Goal: Communication & Community: Answer question/provide support

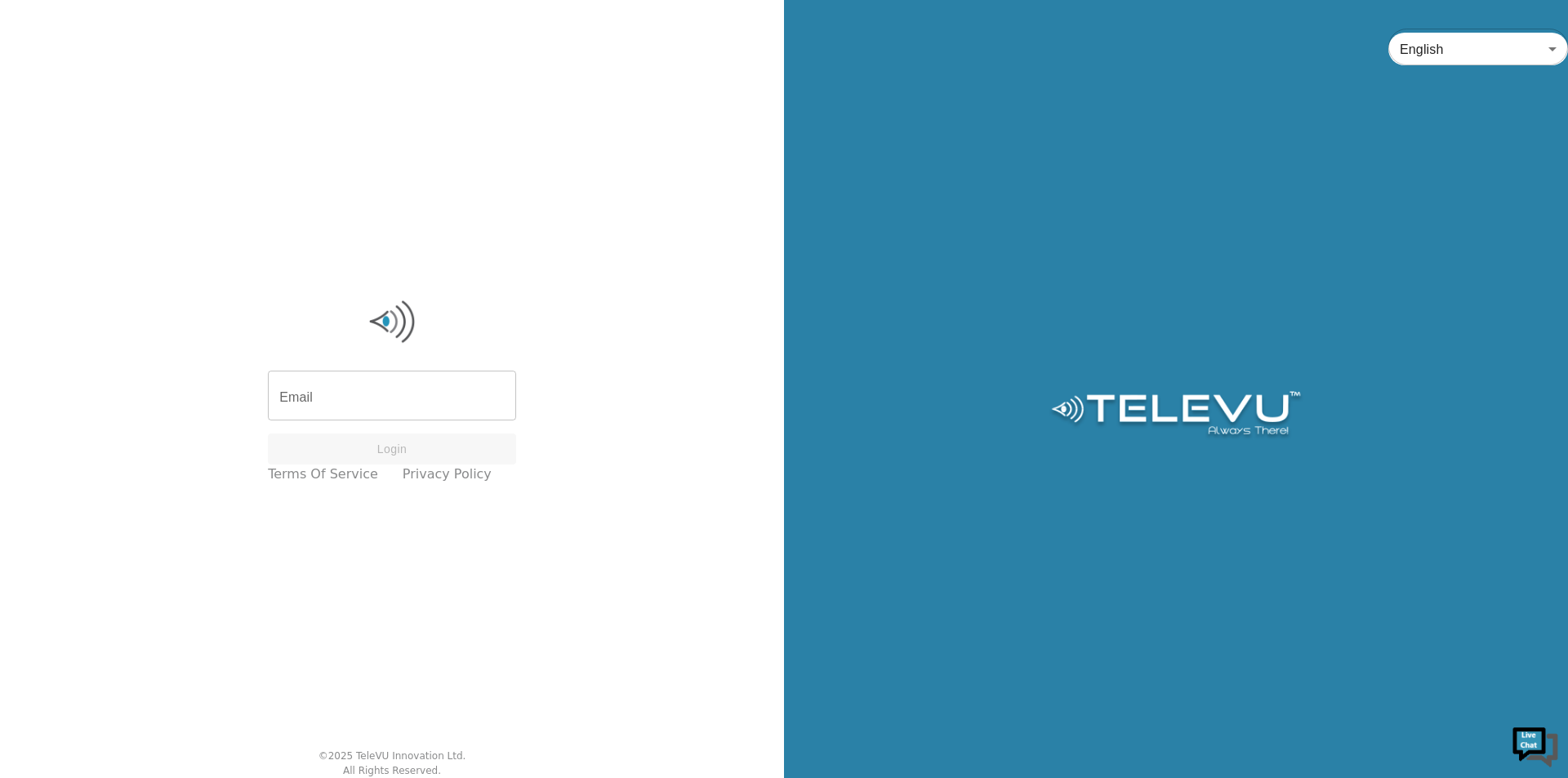
click at [404, 406] on input "Email" at bounding box center [392, 397] width 249 height 45
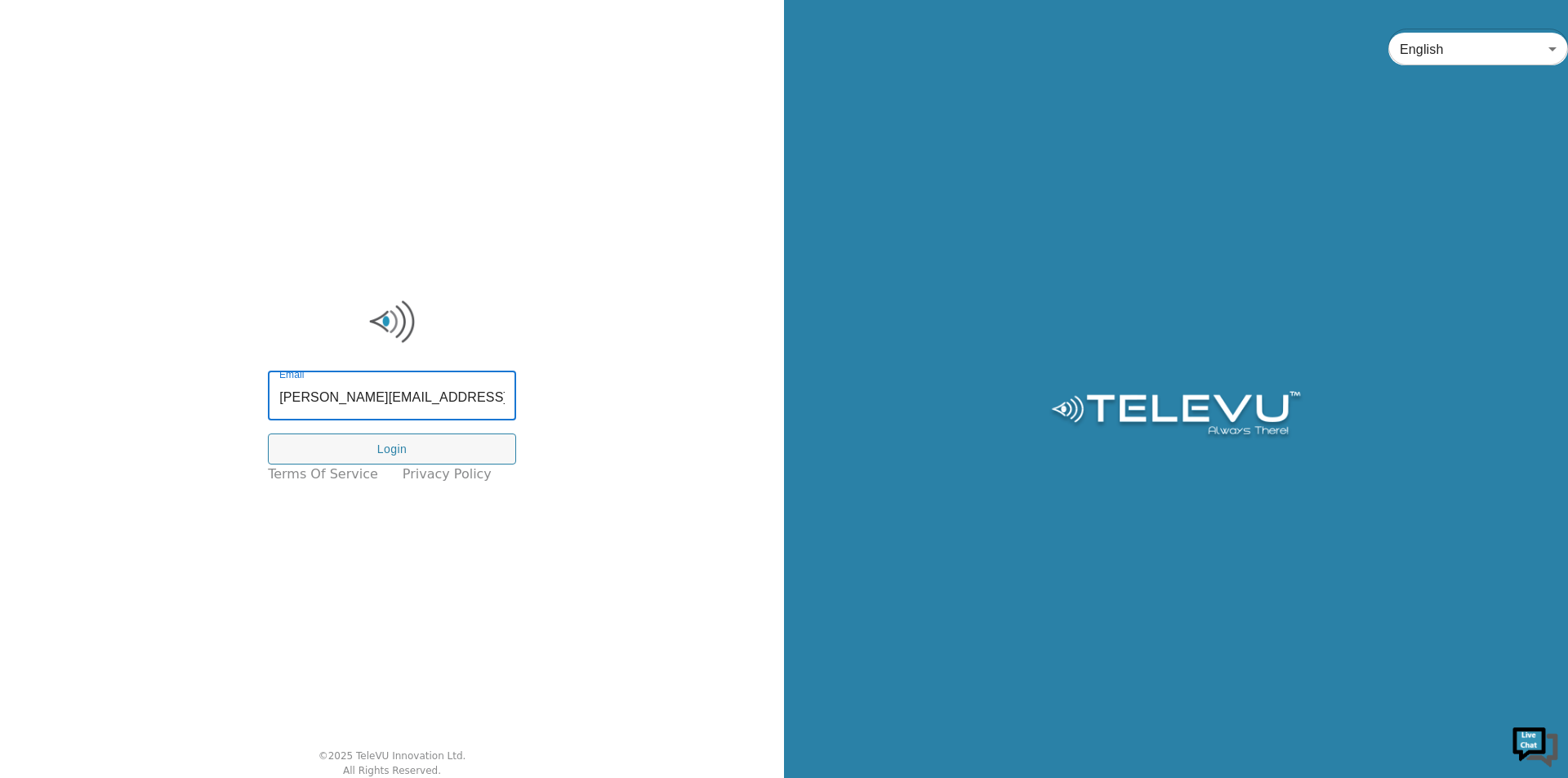
type input "[PERSON_NAME][EMAIL_ADDRESS][DOMAIN_NAME]"
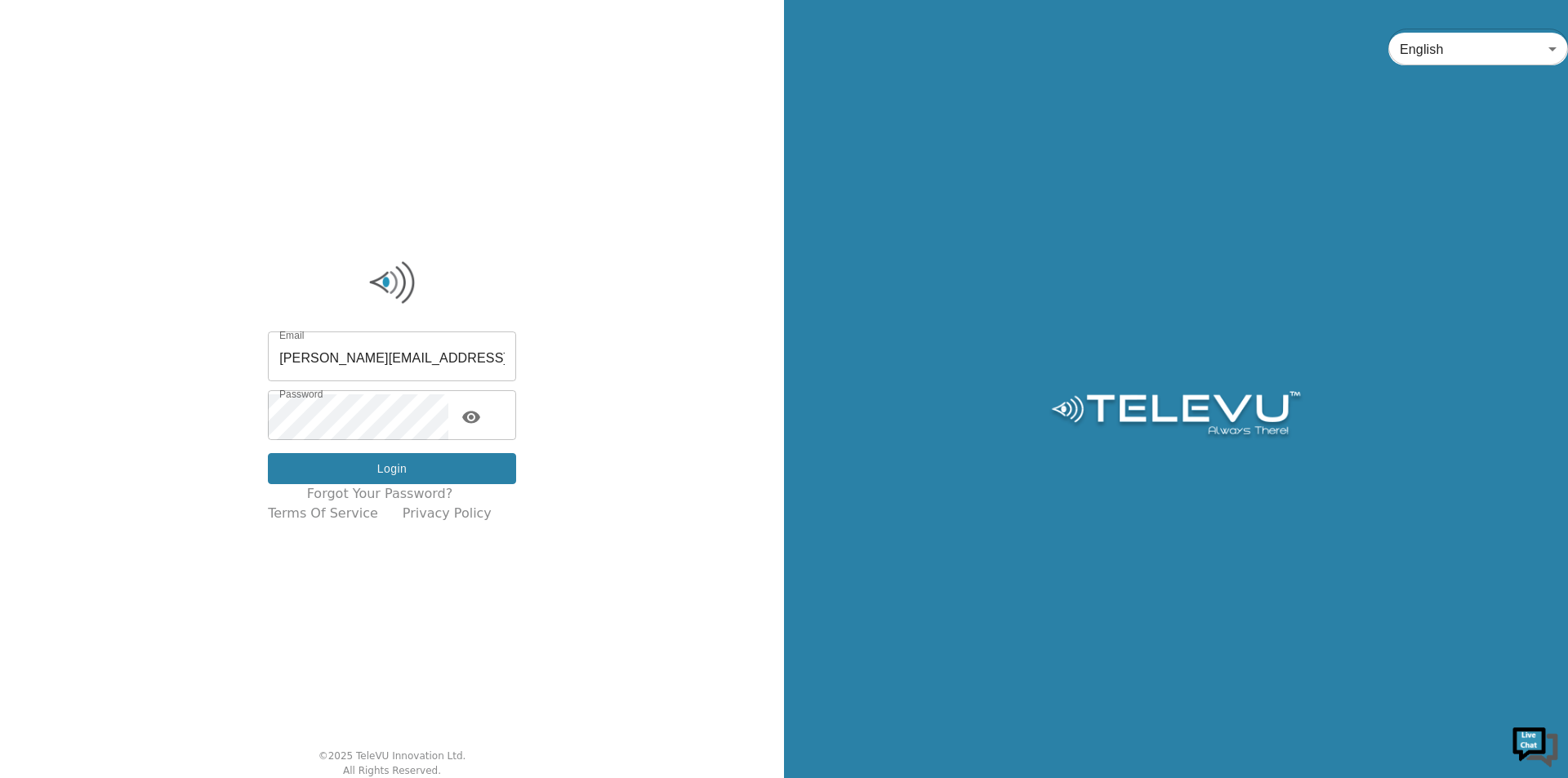
click at [424, 462] on button "Login" at bounding box center [392, 469] width 249 height 32
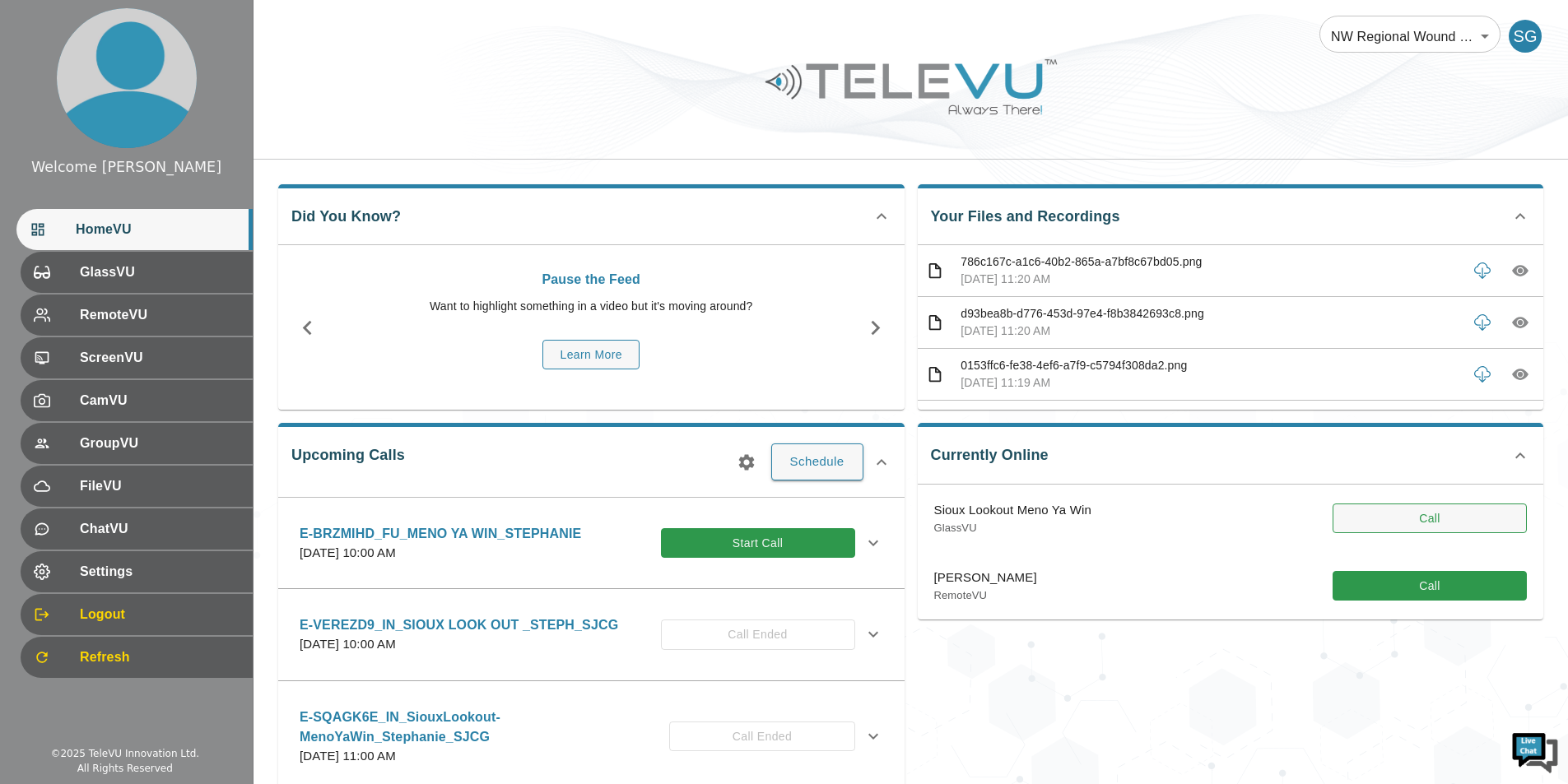
click at [1398, 524] on button "Call" at bounding box center [1429, 518] width 194 height 30
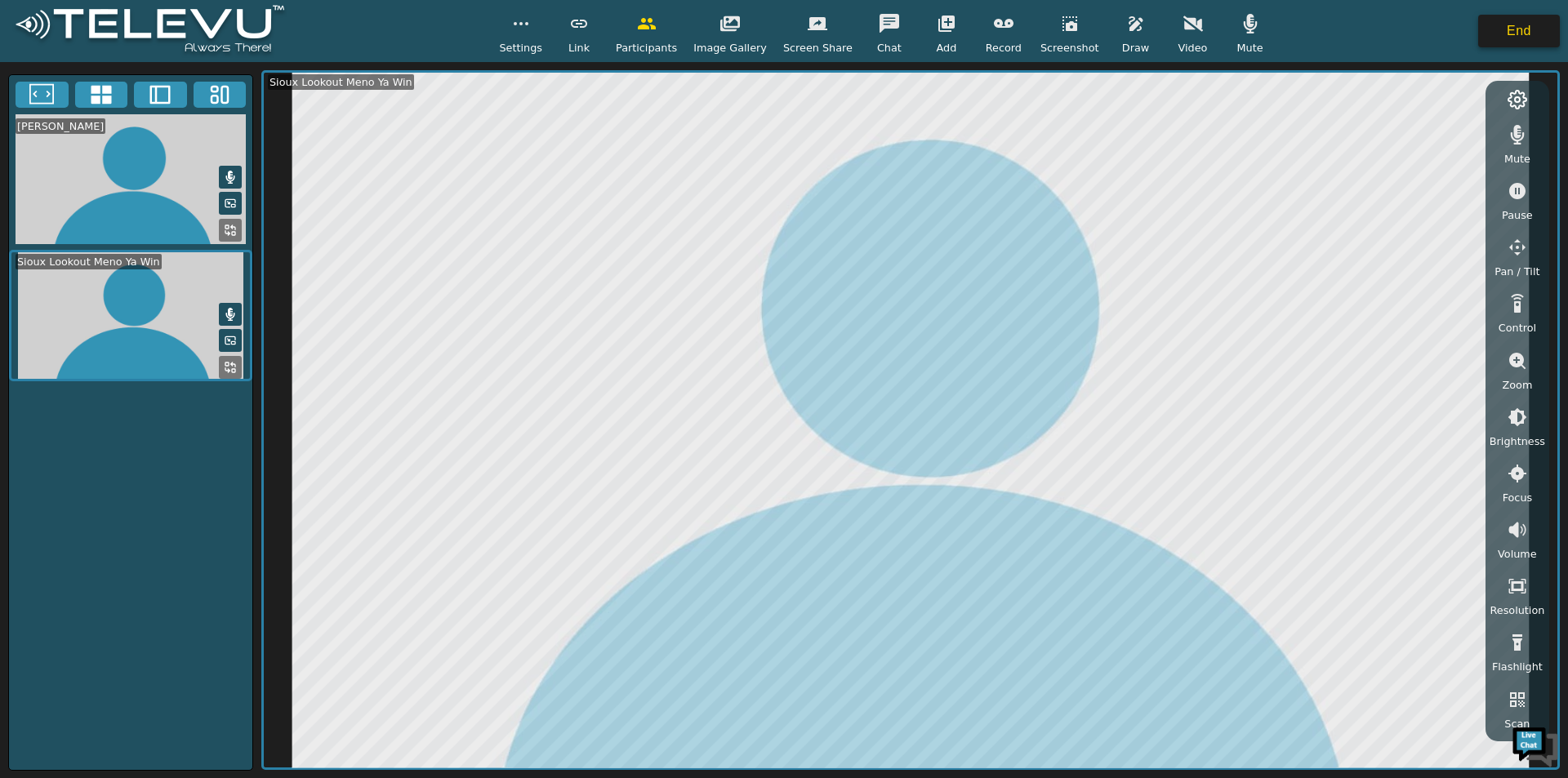
click at [1518, 39] on button "End" at bounding box center [1518, 31] width 81 height 33
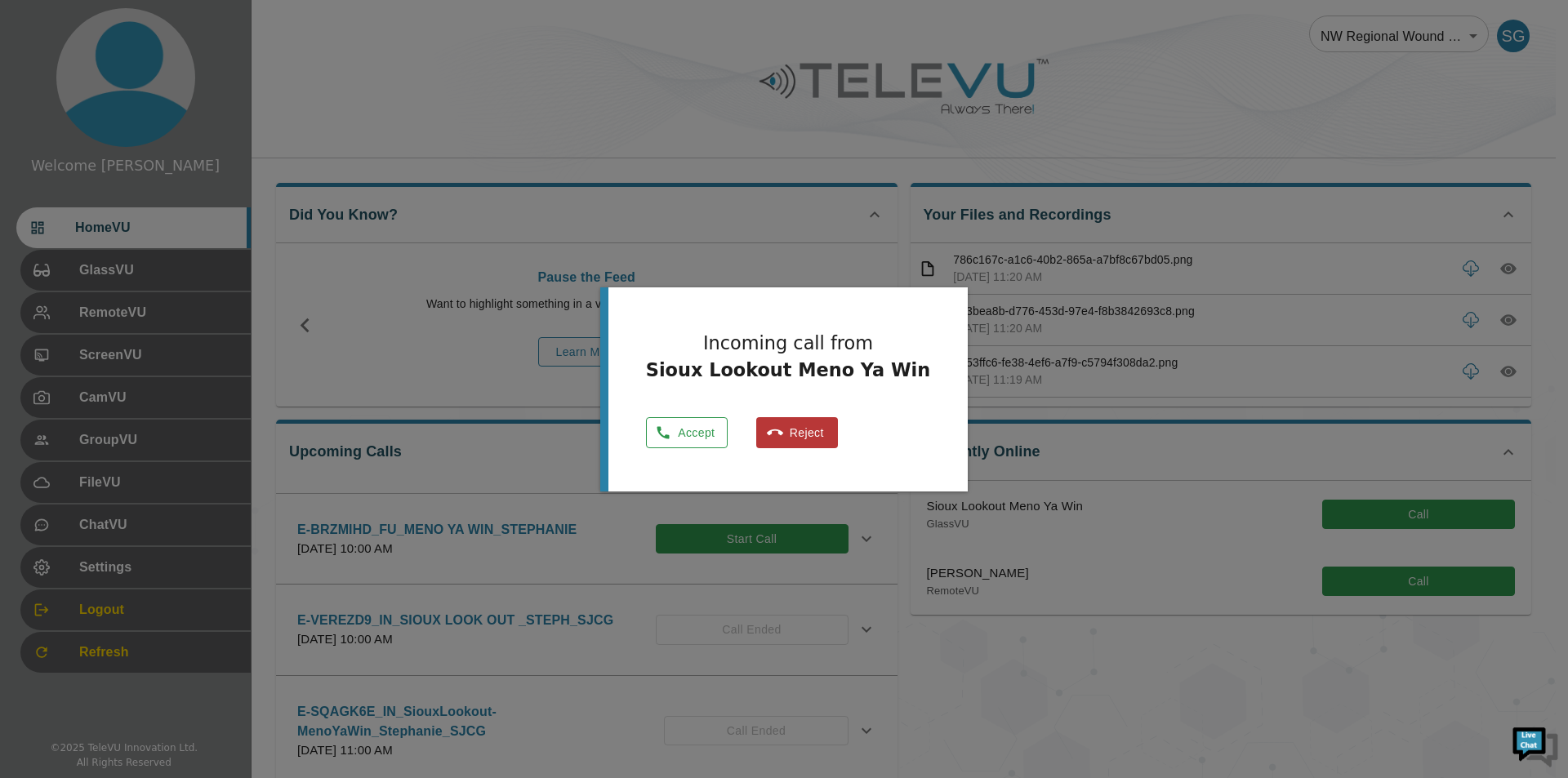
click at [671, 428] on icon "button" at bounding box center [663, 432] width 16 height 16
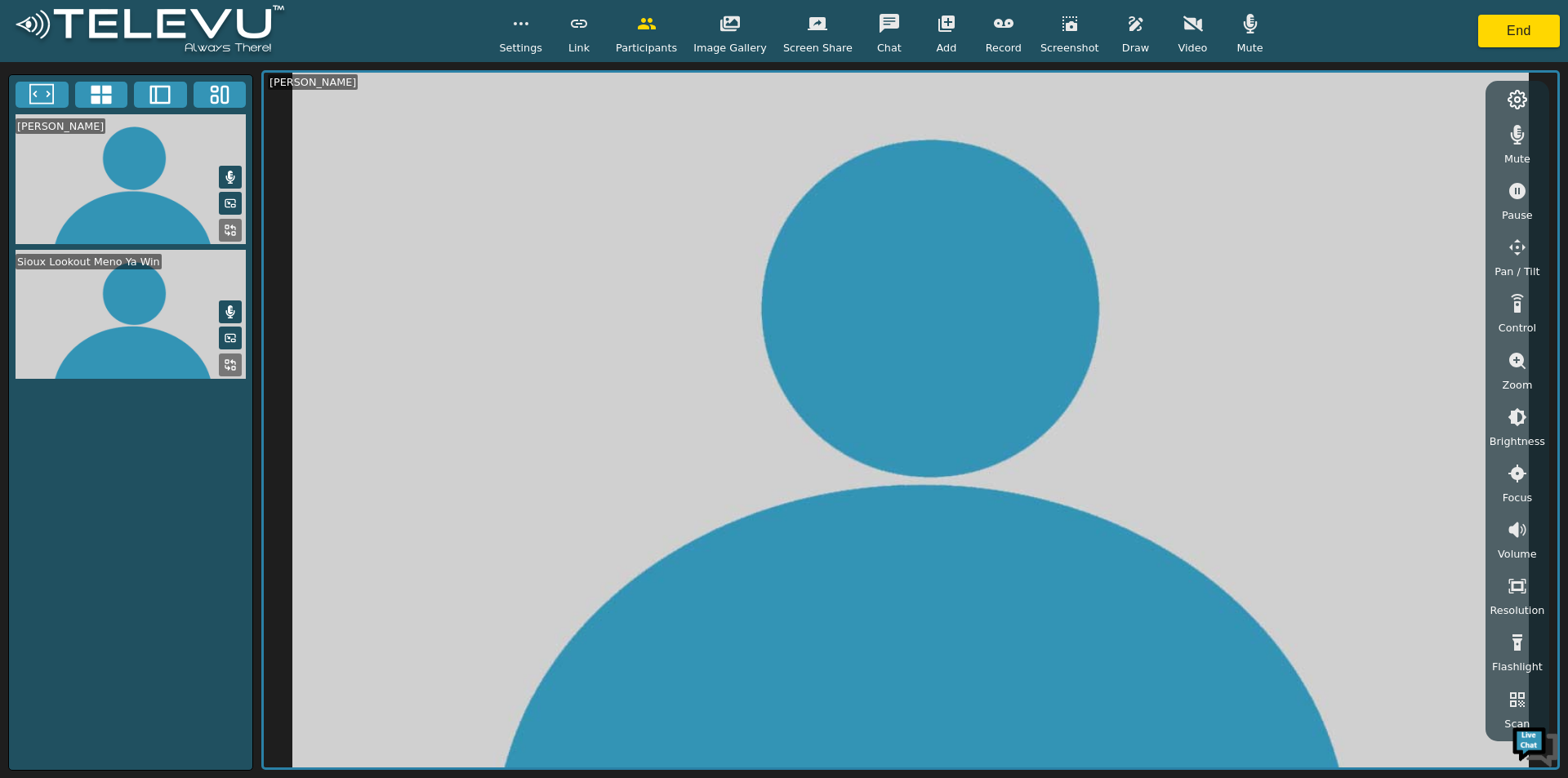
click at [1183, 32] on icon "button" at bounding box center [1193, 23] width 20 height 20
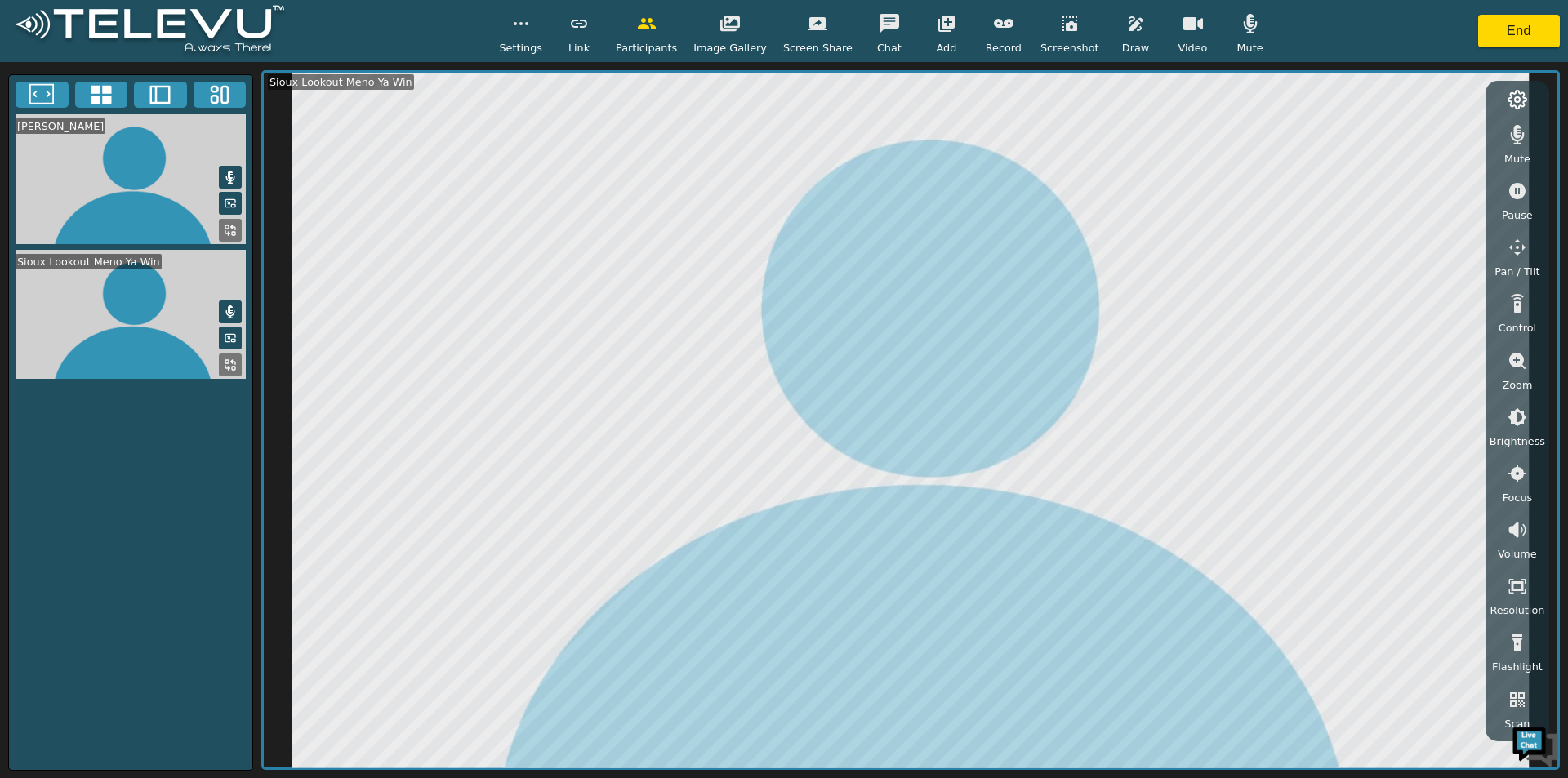
click at [114, 302] on video at bounding box center [130, 314] width 243 height 129
click at [1054, 41] on span "Screenshot" at bounding box center [1070, 48] width 59 height 15
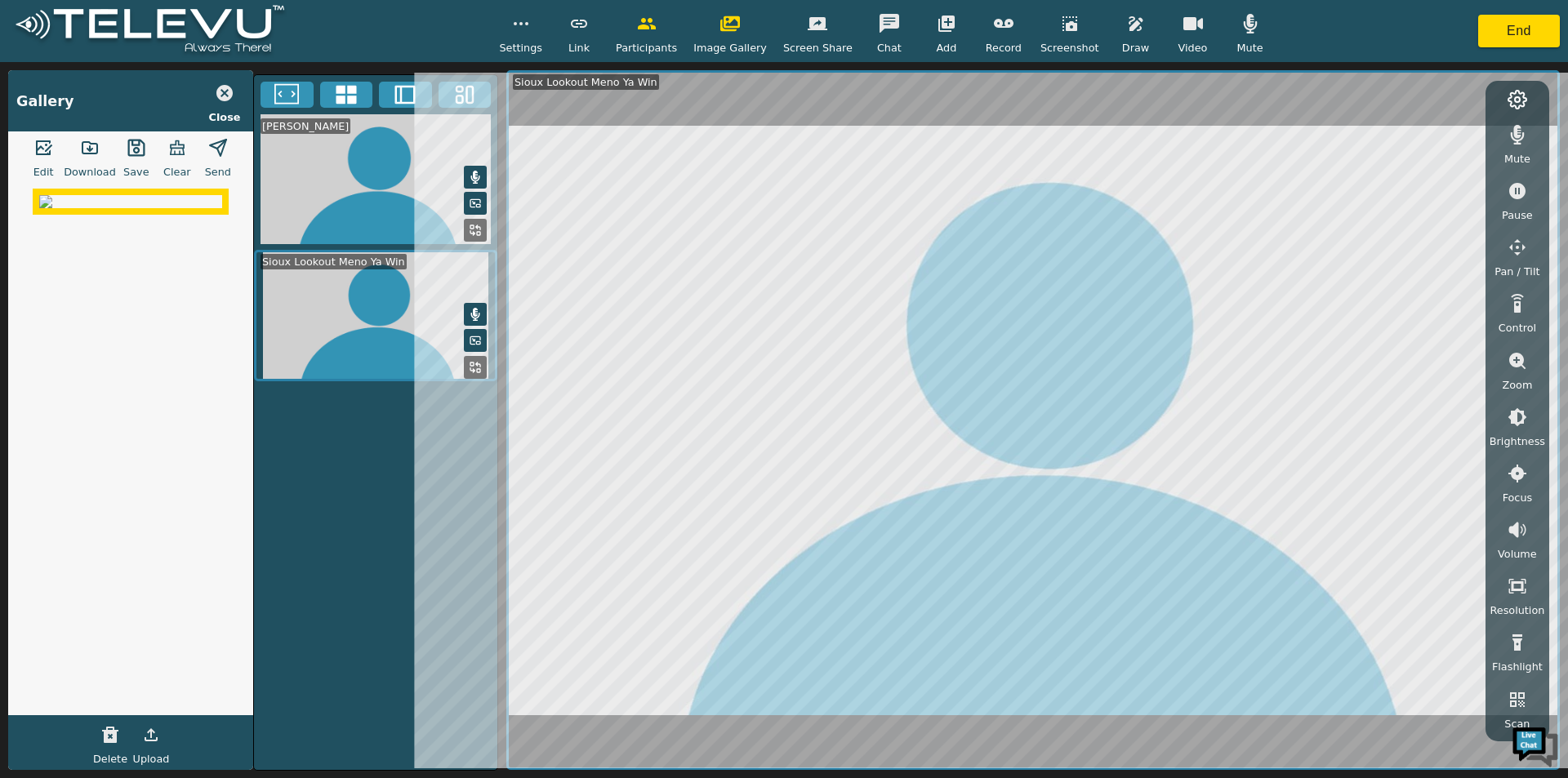
click at [1054, 41] on span "Screenshot" at bounding box center [1070, 48] width 59 height 15
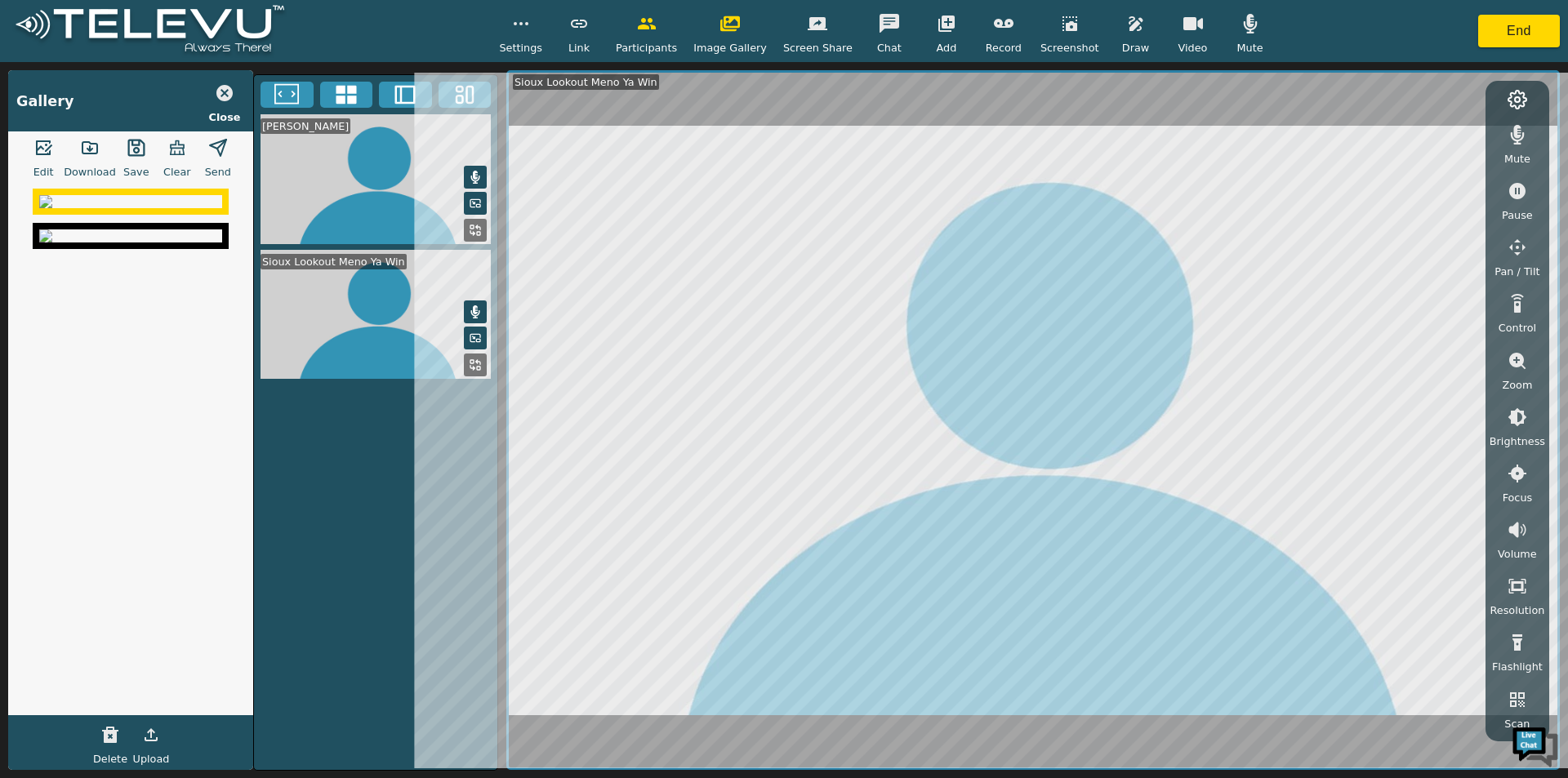
click at [1059, 35] on button "button" at bounding box center [1070, 24] width 41 height 33
click at [1050, 39] on button "button" at bounding box center [1070, 24] width 41 height 33
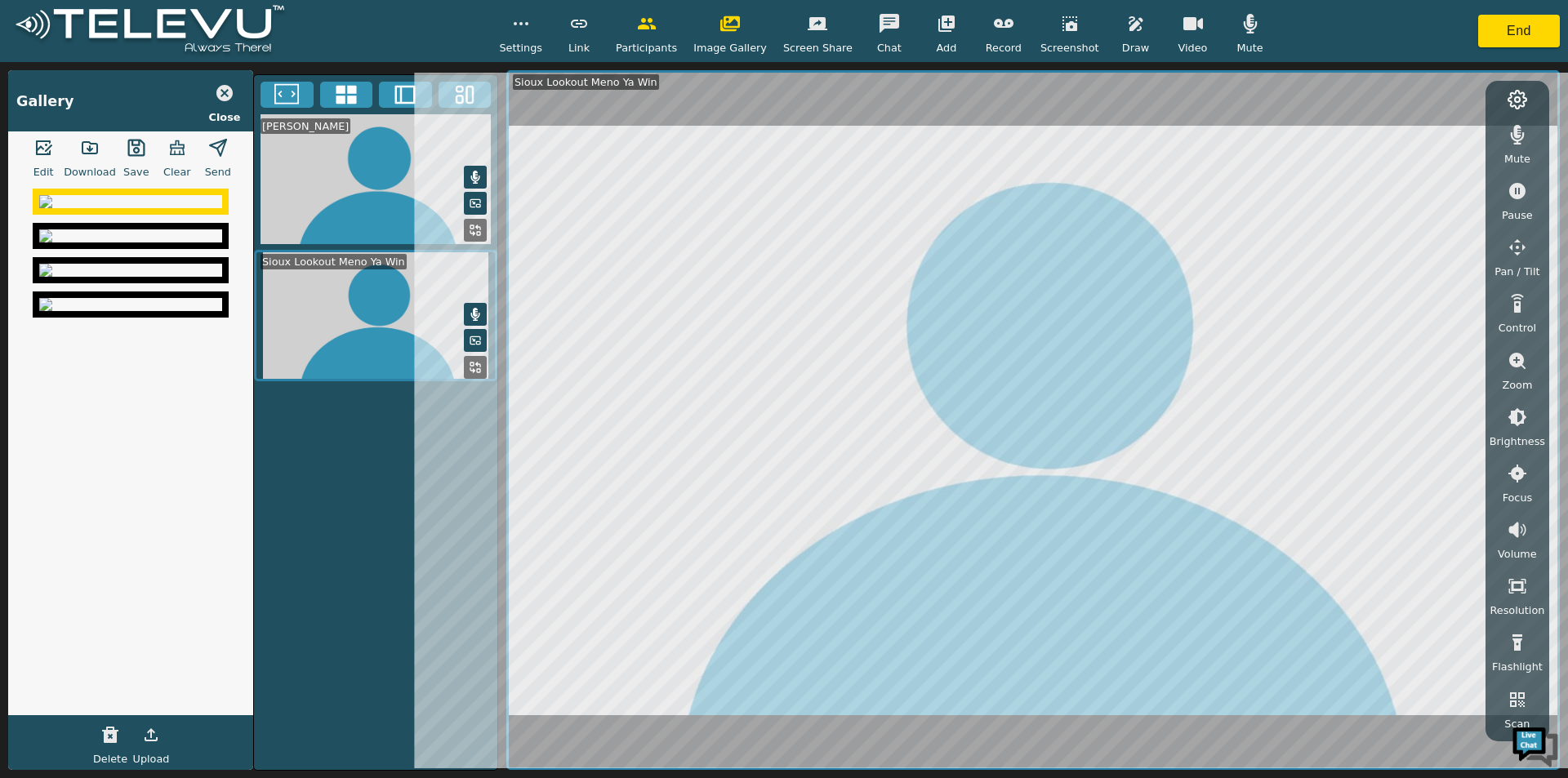
click at [131, 149] on icon "button" at bounding box center [136, 148] width 17 height 17
click at [89, 158] on icon "button" at bounding box center [89, 147] width 20 height 20
click at [123, 242] on img at bounding box center [130, 236] width 183 height 13
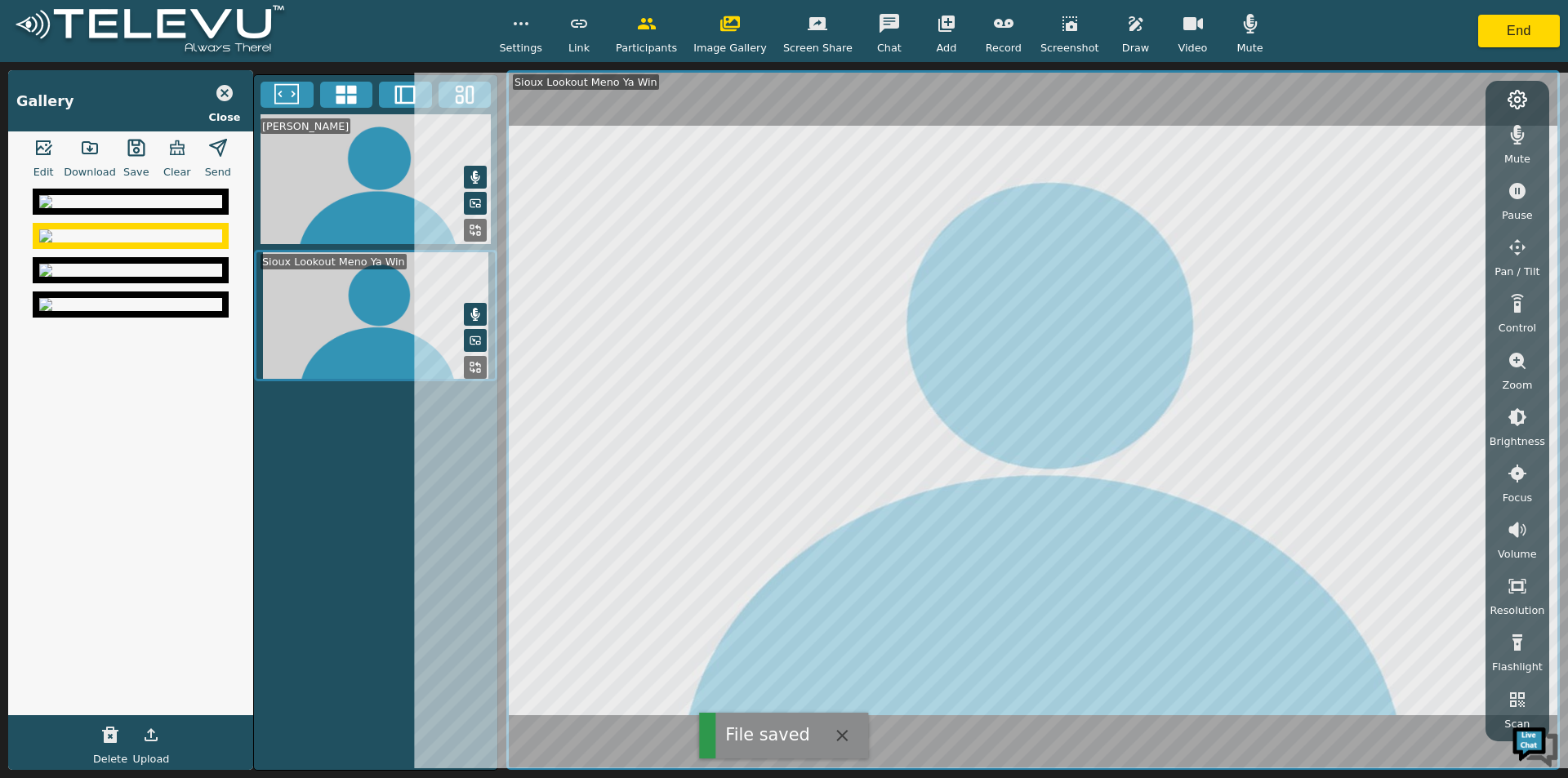
click at [92, 160] on button "button" at bounding box center [90, 147] width 41 height 33
click at [124, 277] on img at bounding box center [130, 270] width 183 height 13
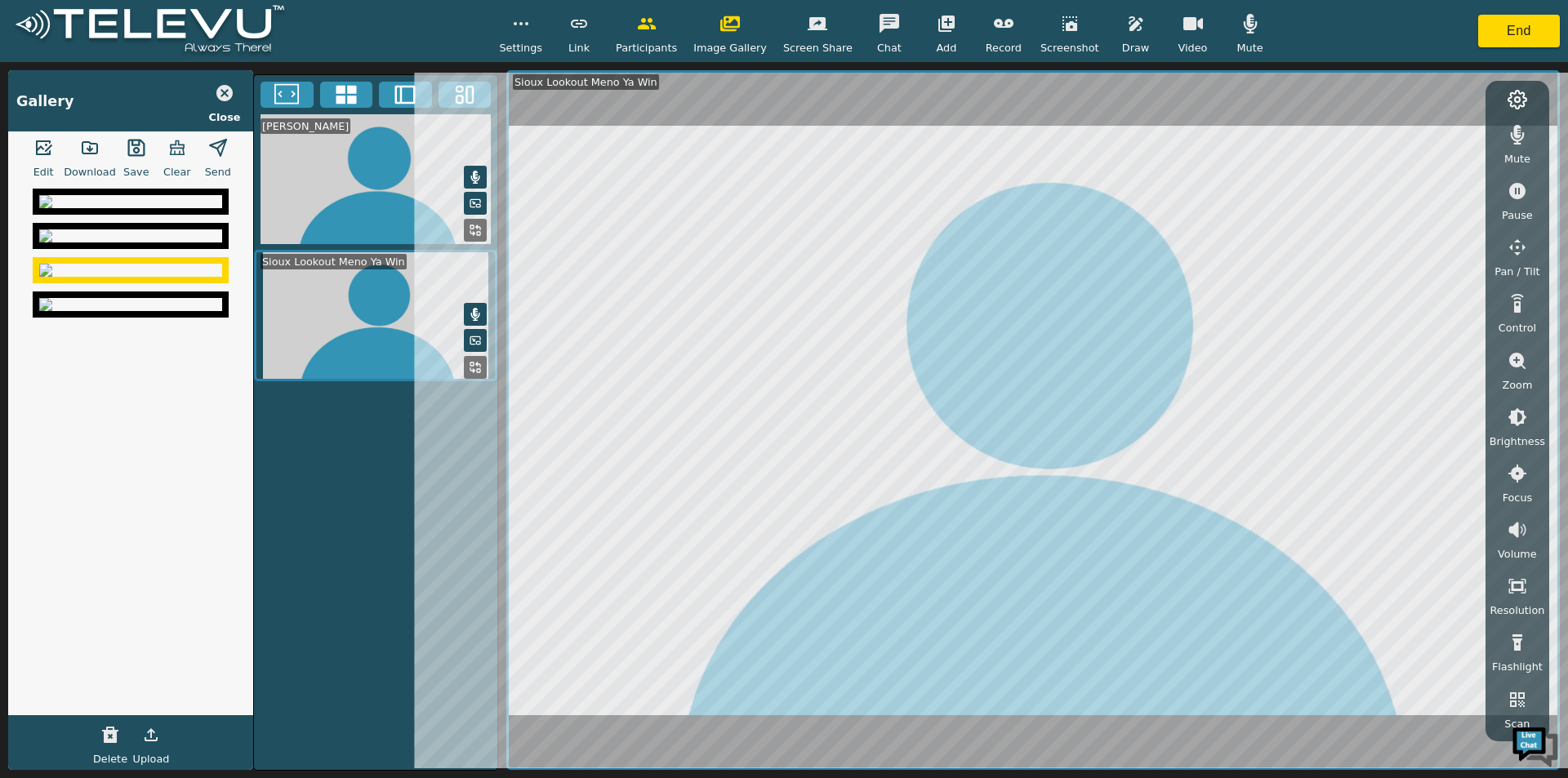
click at [93, 153] on icon "button" at bounding box center [89, 147] width 20 height 20
click at [1490, 43] on button "End" at bounding box center [1518, 31] width 81 height 33
